Goal: Find specific page/section: Find specific page/section

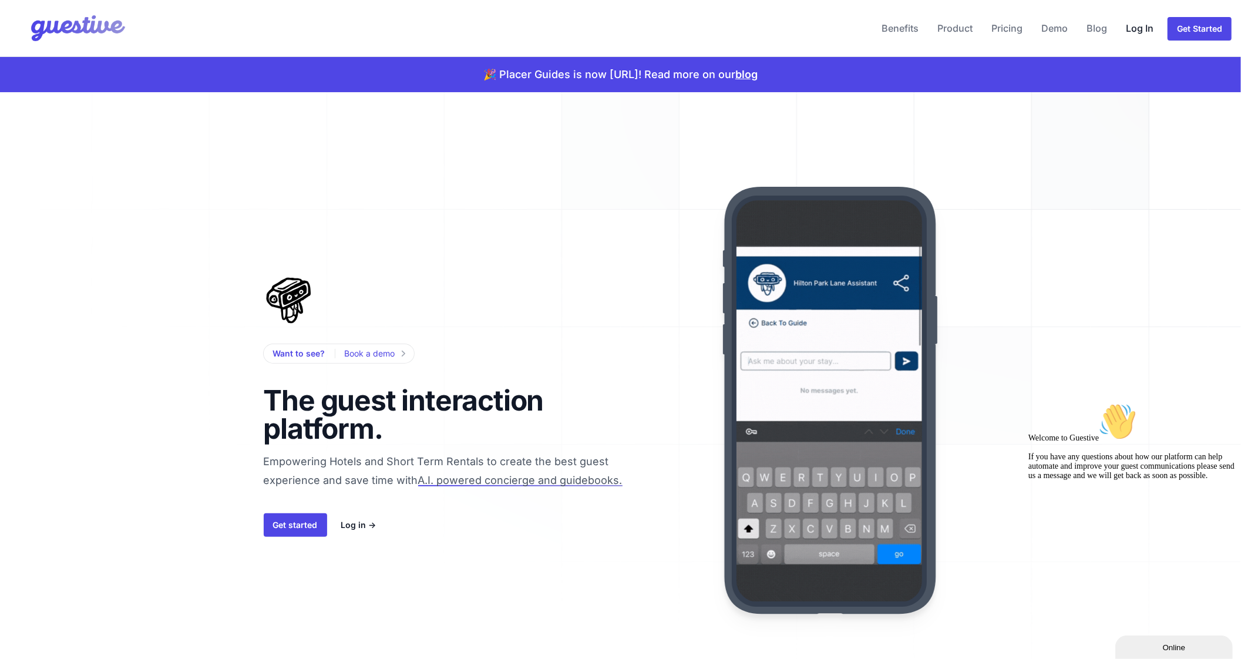
click at [1154, 35] on link "Log In" at bounding box center [1139, 28] width 37 height 28
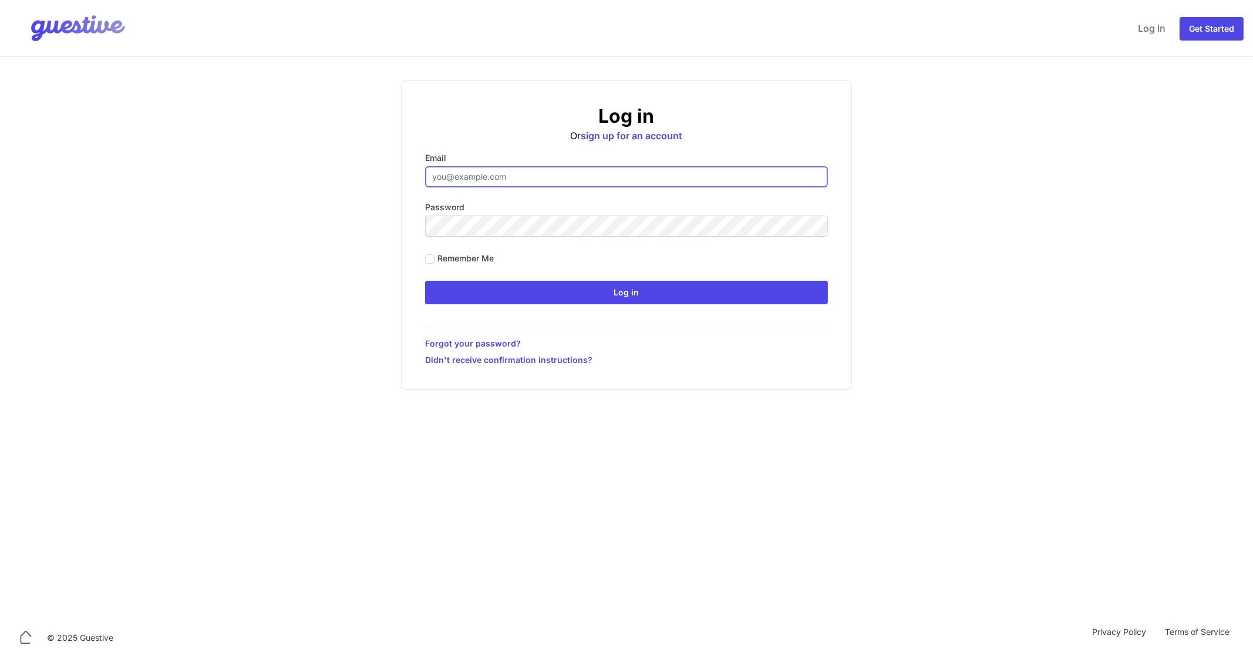
type input "[EMAIL_ADDRESS][DOMAIN_NAME]"
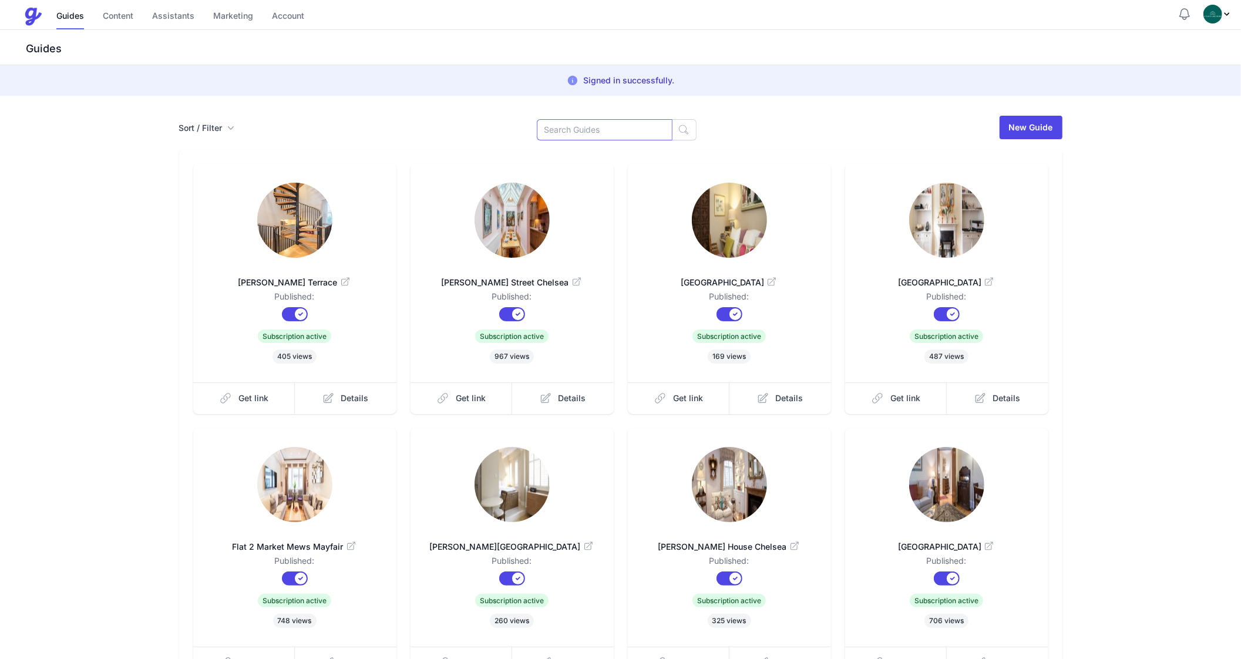
click at [577, 132] on input at bounding box center [605, 129] width 136 height 21
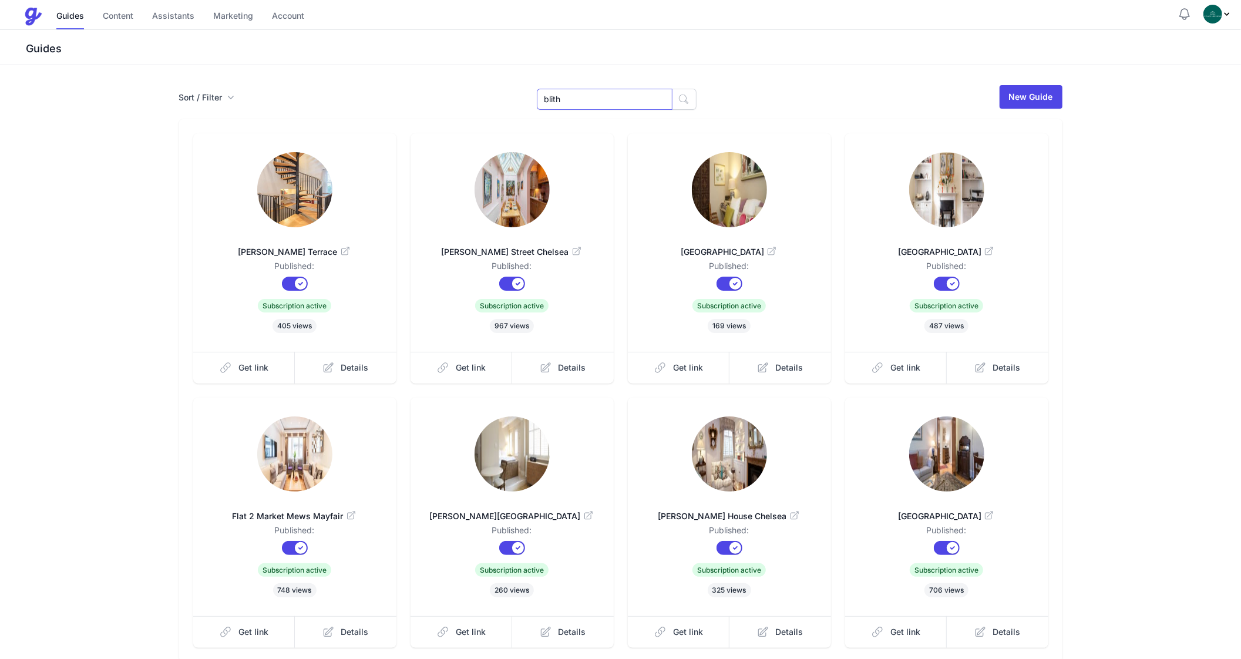
type input "blith"
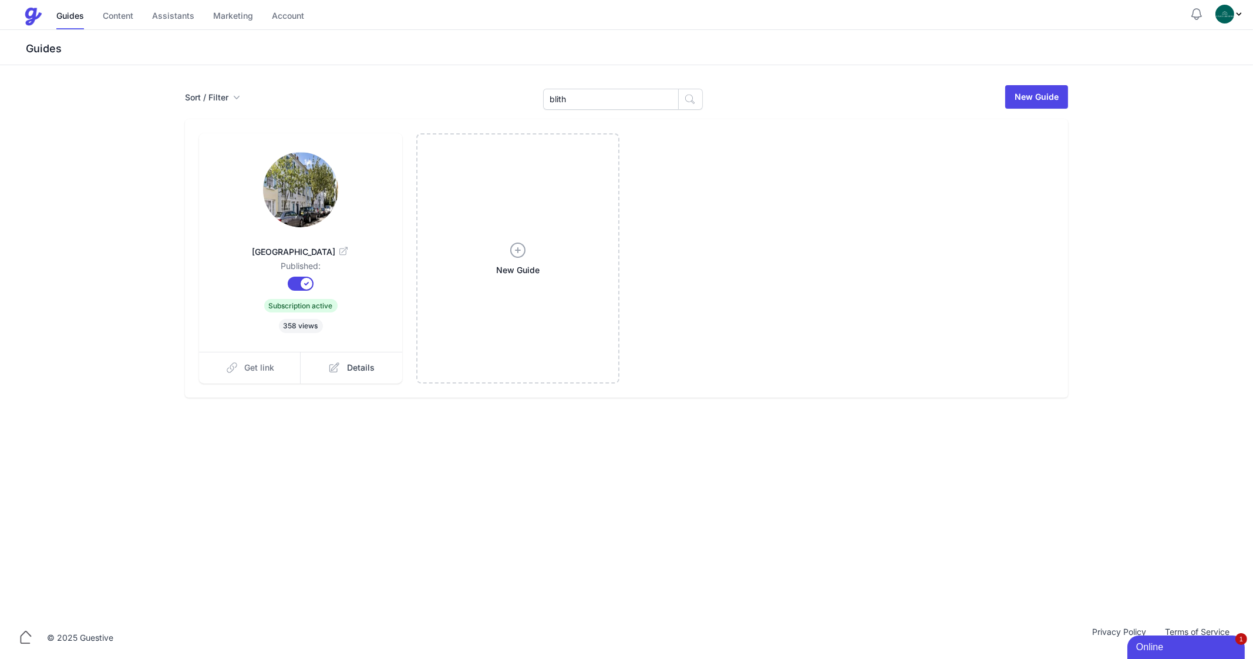
click at [273, 366] on span "Get link" at bounding box center [260, 368] width 30 height 12
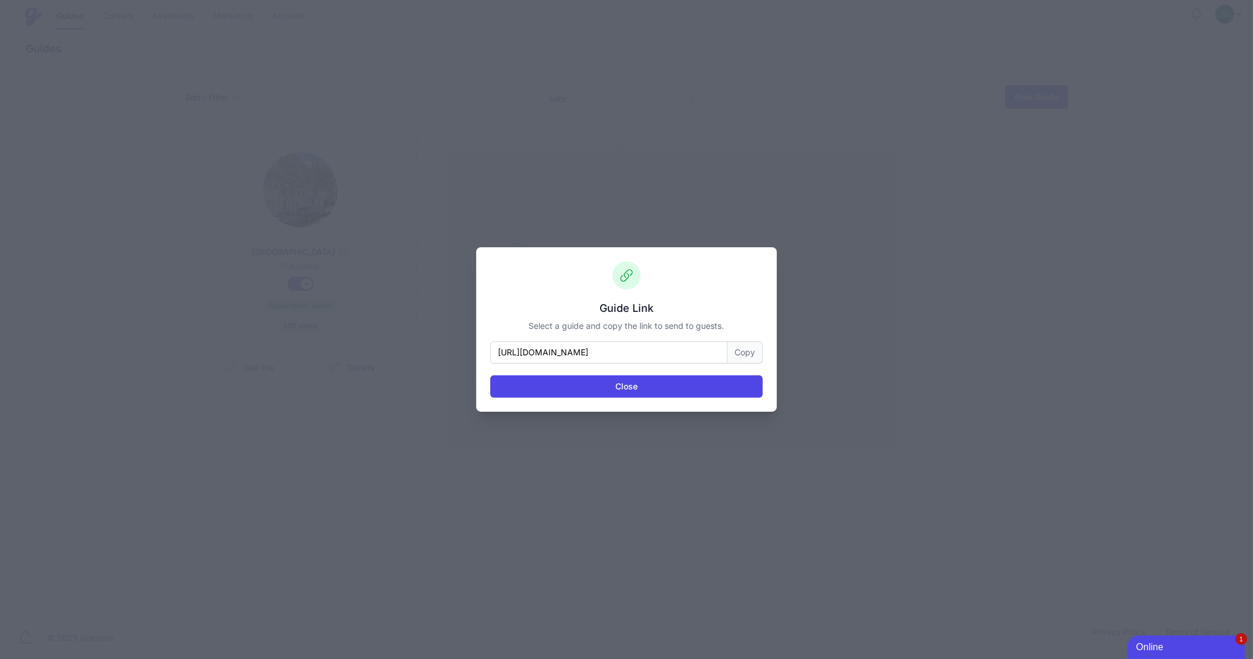
click at [748, 350] on button "Copy" at bounding box center [745, 352] width 35 height 22
